Goal: Task Accomplishment & Management: Complete application form

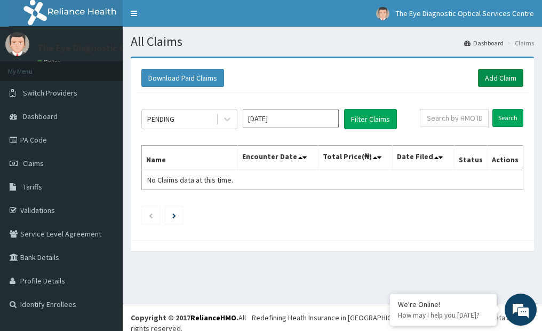
click at [506, 78] on link "Add Claim" at bounding box center [500, 78] width 45 height 18
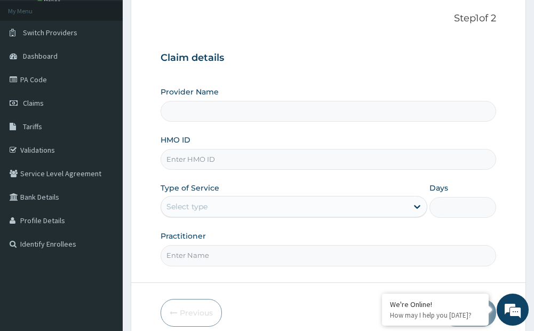
scroll to position [107, 0]
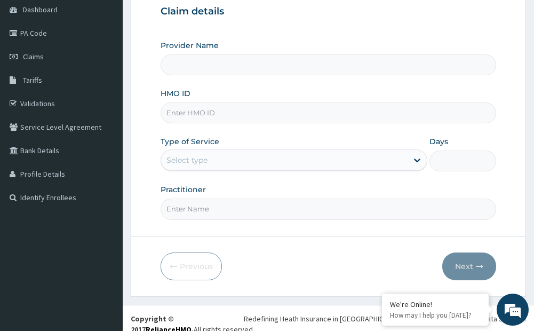
click at [188, 114] on input "HMO ID" at bounding box center [328, 112] width 335 height 21
type input "The Eye Diagnostic Optical Services Centre"
type input "ENP/11503/A"
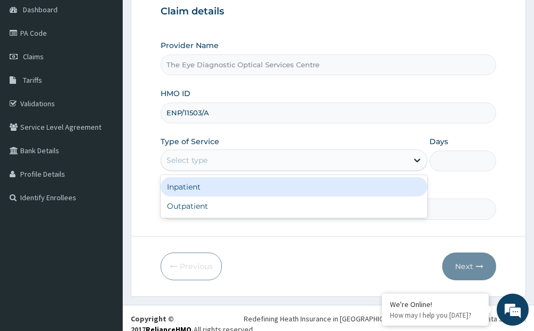
click at [417, 162] on icon at bounding box center [417, 161] width 6 height 4
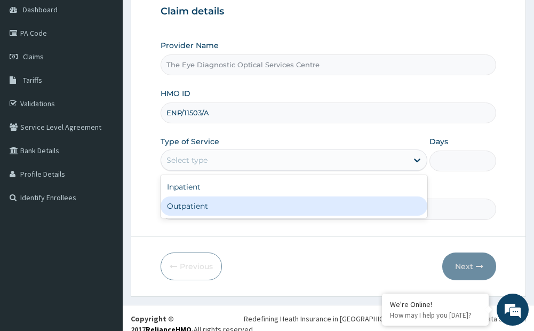
drag, startPoint x: 303, startPoint y: 204, endPoint x: 283, endPoint y: 203, distance: 19.7
click at [301, 204] on div "Outpatient" at bounding box center [294, 205] width 266 height 19
type input "1"
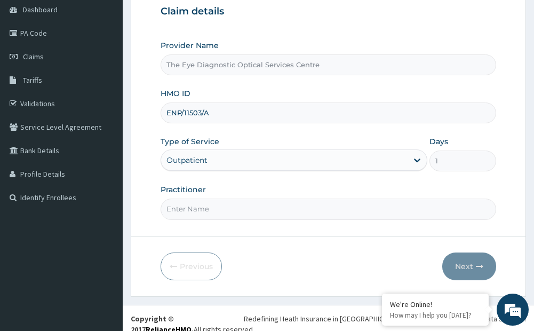
click at [184, 208] on input "Practitioner" at bounding box center [328, 208] width 335 height 21
type input "DR. MADU"
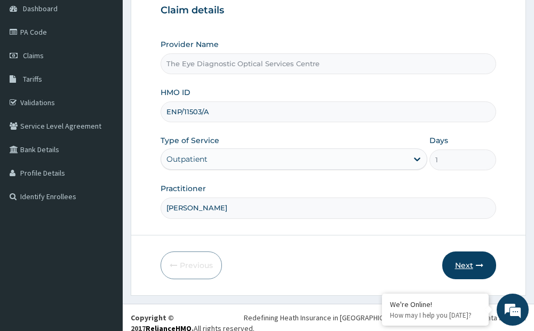
click at [463, 264] on button "Next" at bounding box center [469, 265] width 54 height 28
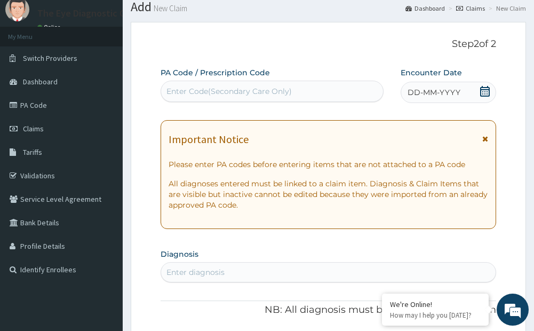
scroll to position [53, 0]
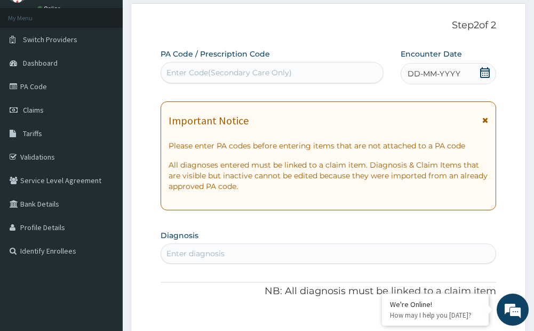
click at [178, 69] on div "Enter Code(Secondary Care Only)" at bounding box center [228, 72] width 125 height 11
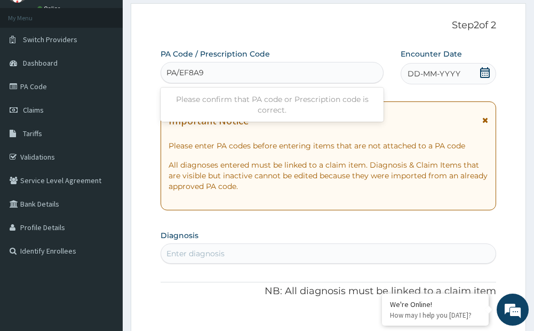
type input "PA/EF8A97"
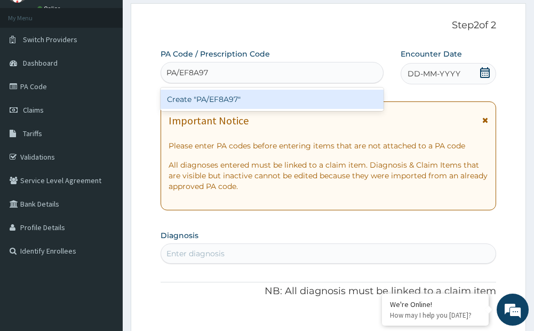
click at [230, 100] on div "Create "PA/EF8A97"" at bounding box center [272, 99] width 222 height 19
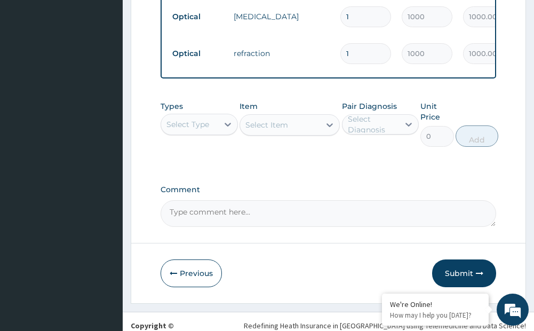
scroll to position [564, 0]
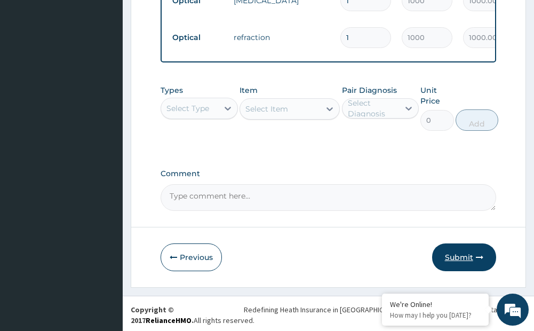
click at [460, 267] on button "Submit" at bounding box center [464, 257] width 64 height 28
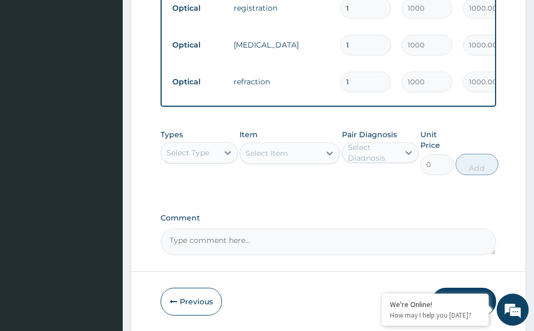
scroll to position [351, 0]
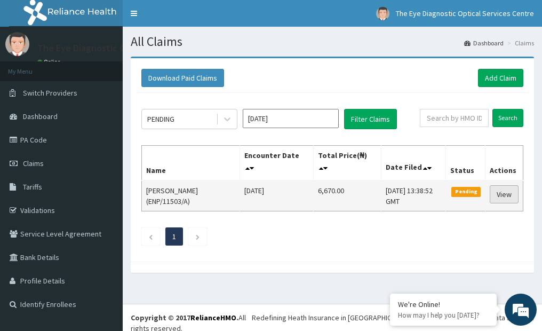
click at [506, 199] on link "View" at bounding box center [504, 194] width 29 height 18
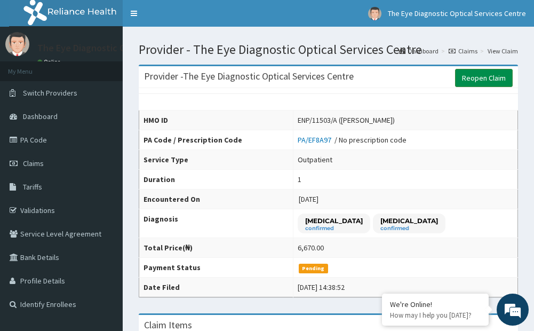
click at [481, 78] on link "Reopen Claim" at bounding box center [484, 78] width 58 height 18
